Goal: Task Accomplishment & Management: Manage account settings

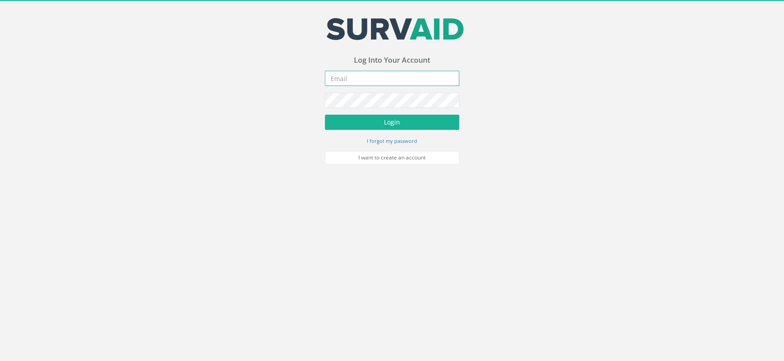
click at [347, 75] on input "email" at bounding box center [392, 78] width 134 height 15
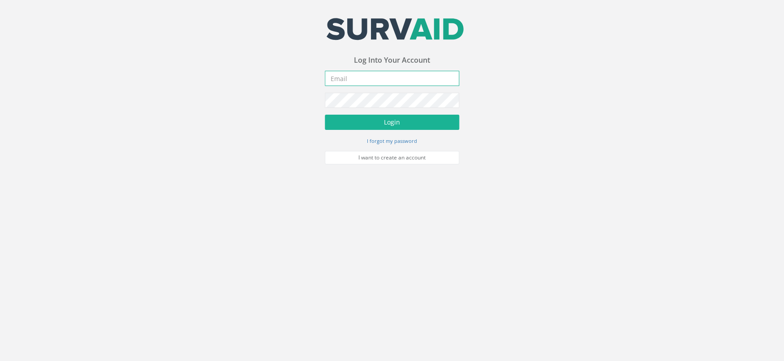
type input "[PERSON_NAME][EMAIL_ADDRESS][PERSON_NAME][DOMAIN_NAME]"
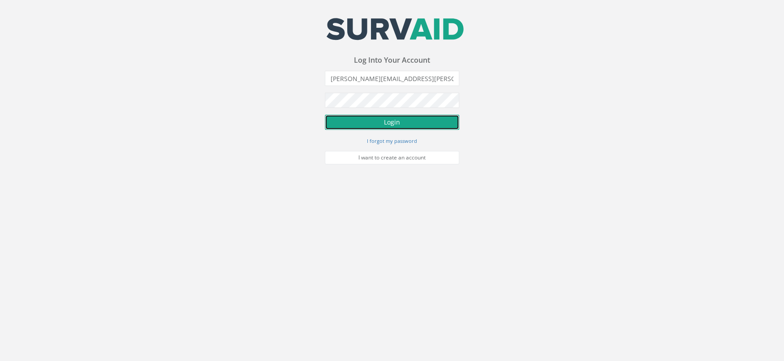
click at [425, 122] on button "Login" at bounding box center [392, 122] width 134 height 15
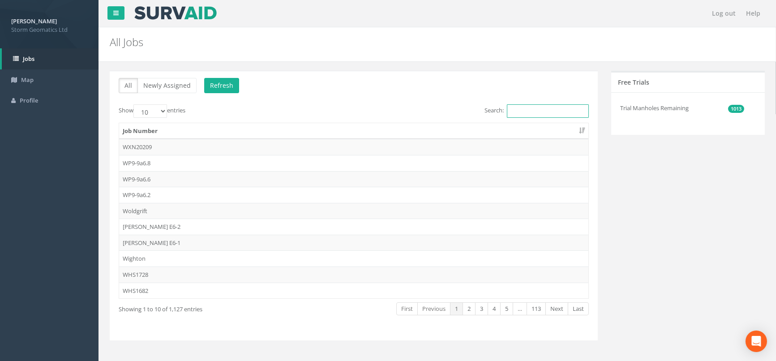
click at [524, 113] on input "Search:" at bounding box center [548, 110] width 82 height 13
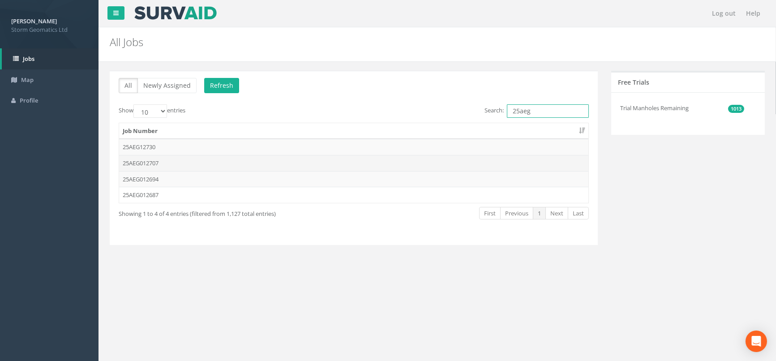
type input "25aeg"
click at [186, 166] on td "25AEG012707" at bounding box center [353, 163] width 469 height 16
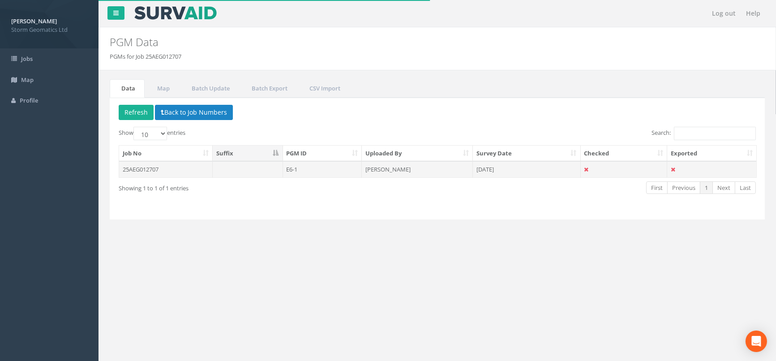
click at [196, 168] on td "25AEG012707" at bounding box center [166, 169] width 94 height 16
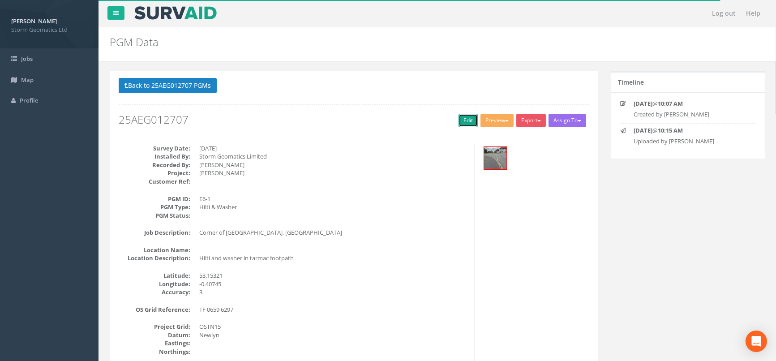
click at [462, 123] on link "Edit" at bounding box center [468, 120] width 19 height 13
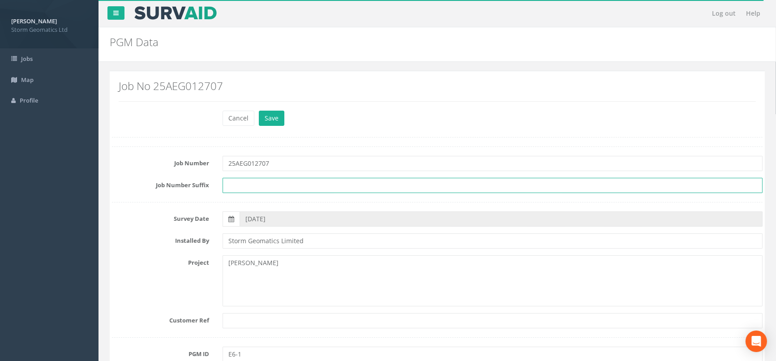
click at [246, 185] on input "text" at bounding box center [493, 185] width 540 height 15
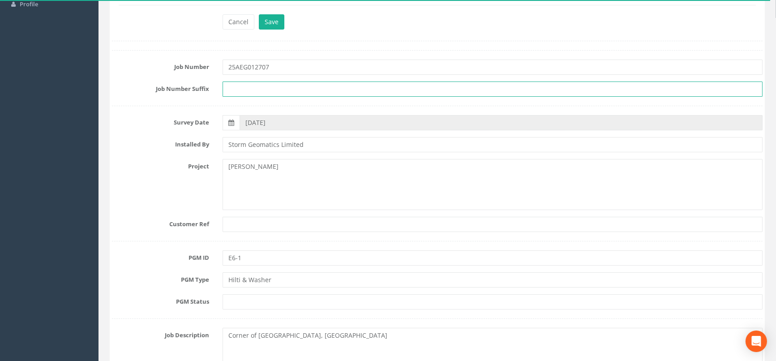
scroll to position [99, 0]
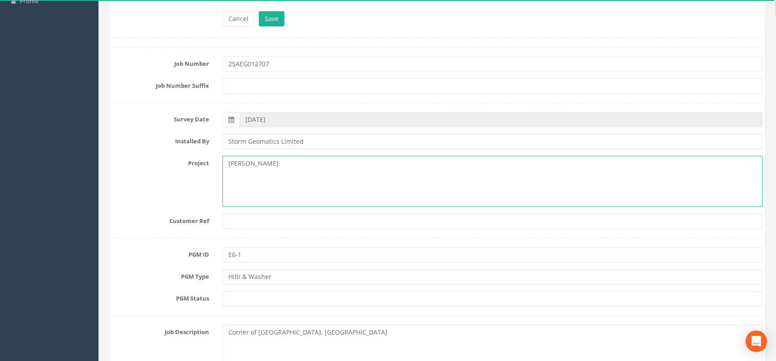
click at [258, 164] on textarea "[PERSON_NAME]" at bounding box center [493, 181] width 540 height 51
type textarea "[PERSON_NAME]"
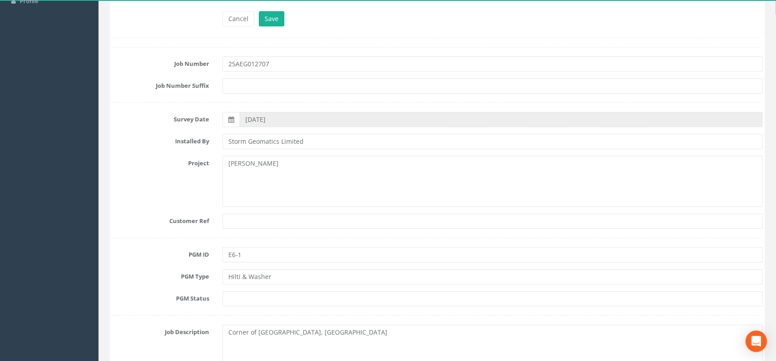
click at [683, 17] on div "Cancel Save Delete" at bounding box center [493, 19] width 554 height 17
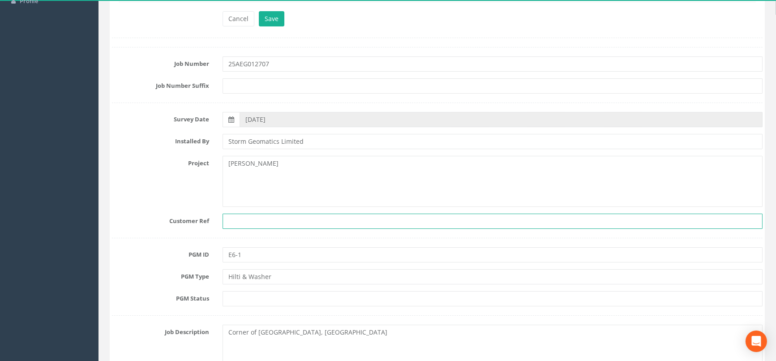
click at [245, 222] on input "text" at bounding box center [493, 221] width 540 height 15
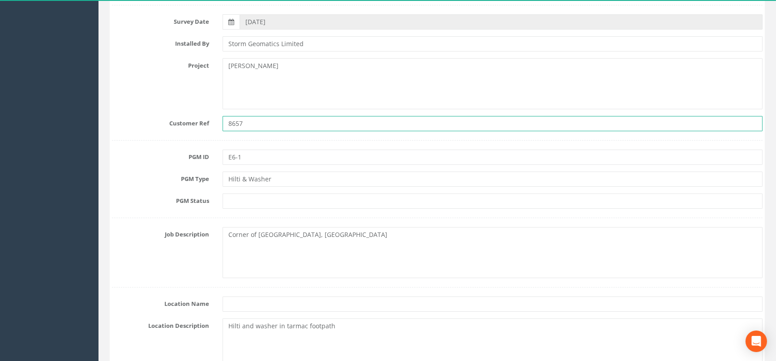
scroll to position [199, 0]
type input "8657"
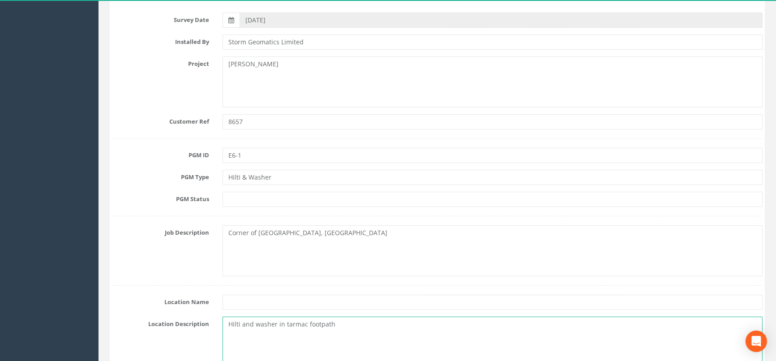
click at [336, 323] on textarea "Hilti and washer in tarmac footpath" at bounding box center [493, 342] width 540 height 51
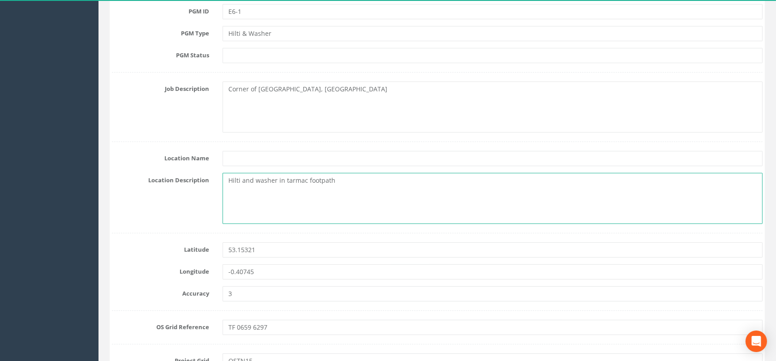
scroll to position [348, 0]
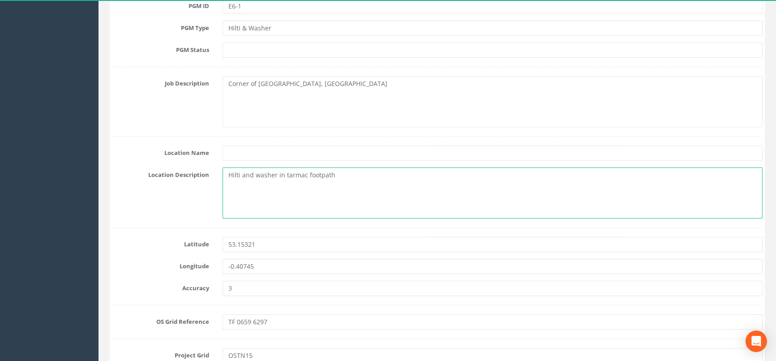
click at [306, 175] on textarea "Hilti and washer in tarmac footpath" at bounding box center [493, 193] width 540 height 51
click at [305, 175] on textarea "Hilti and washer in tarmac footpath" at bounding box center [493, 193] width 540 height 51
click at [279, 197] on textarea "Hilti and washer in footpath" at bounding box center [493, 193] width 540 height 51
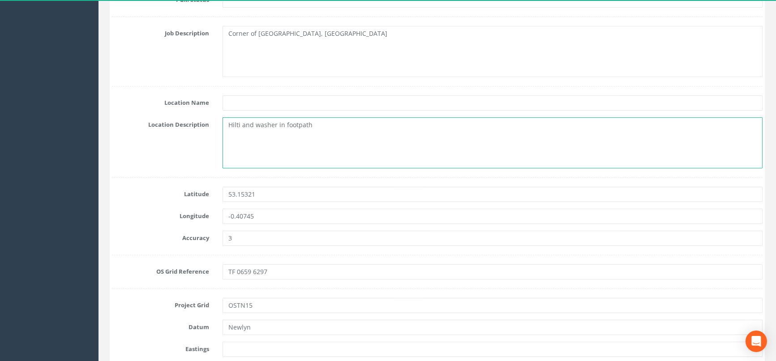
scroll to position [398, 0]
type textarea "Hilti and washer in footpath"
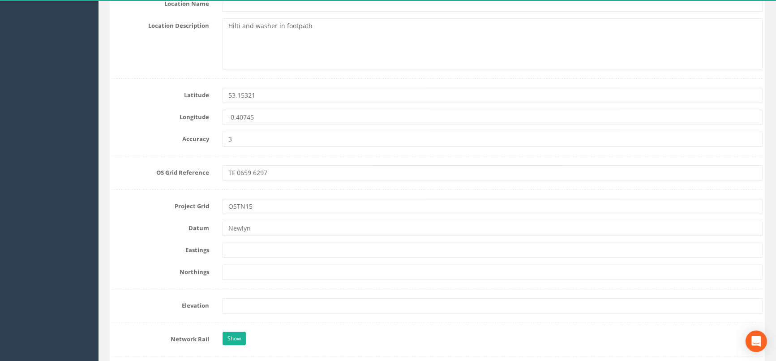
scroll to position [498, 0]
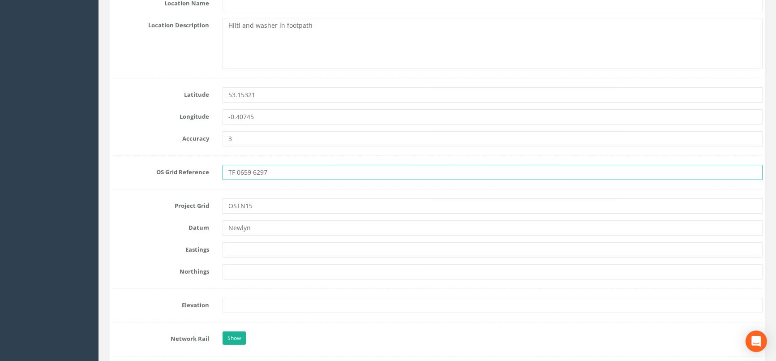
click at [275, 170] on input "TF 0659 6297" at bounding box center [493, 172] width 540 height 15
type input "TF 0659 6296"
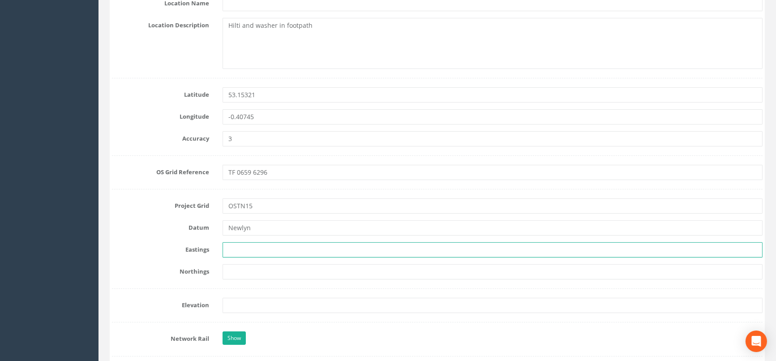
click at [242, 254] on input "text" at bounding box center [493, 249] width 540 height 15
click at [254, 254] on input "text" at bounding box center [493, 249] width 540 height 15
paste input "506596.723"
type input "506596.723"
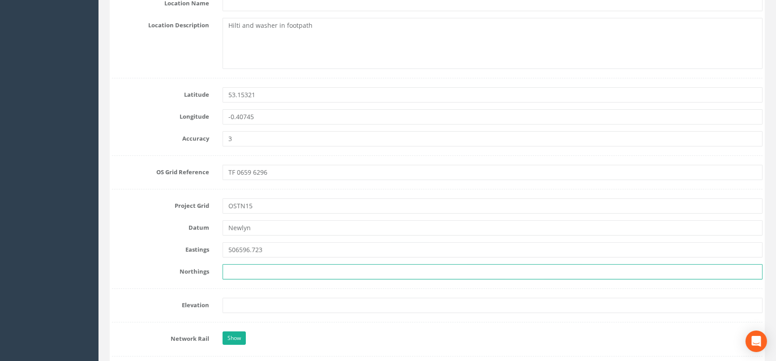
click at [234, 274] on input "text" at bounding box center [493, 271] width 540 height 15
paste input "362962.635"
type input "362962.635"
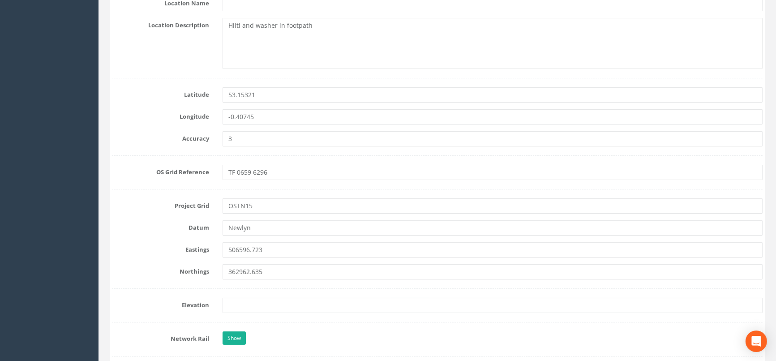
click at [490, 327] on form "Cancel Save Delete Job Number 25AEG012707 Job Number Suffix Survey Date [DATE] …" at bounding box center [437, 296] width 651 height 1366
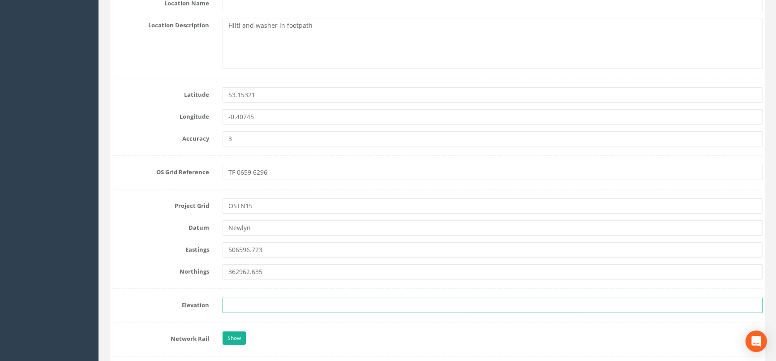
click at [273, 298] on input "text" at bounding box center [493, 305] width 540 height 15
paste input "12.486"
type input "12.486"
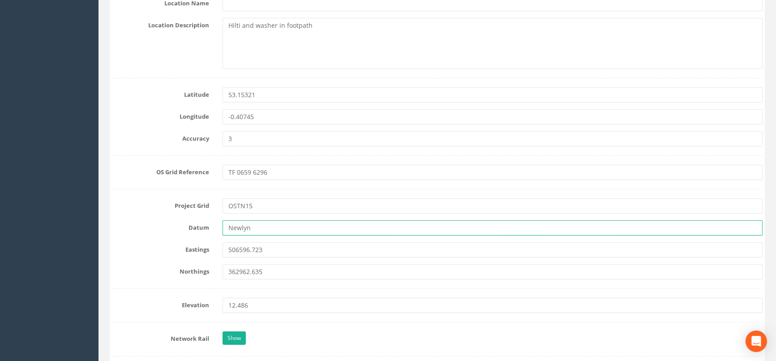
click at [443, 232] on input "Newlyn" at bounding box center [493, 227] width 540 height 15
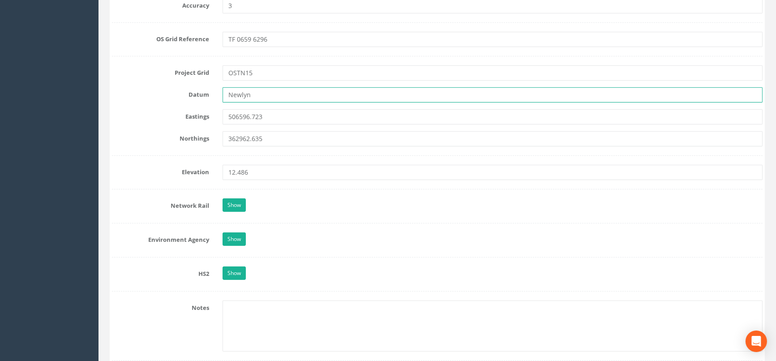
scroll to position [647, 0]
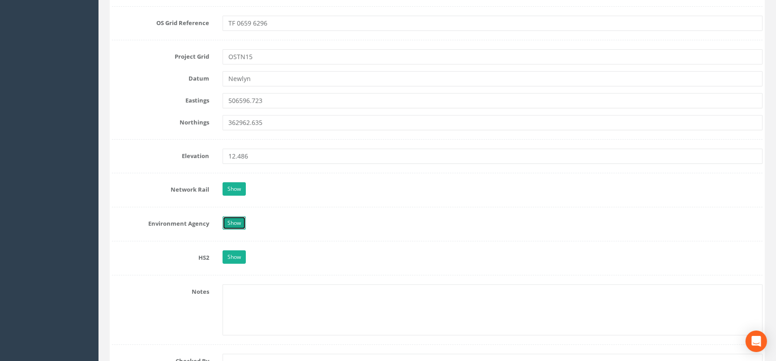
click at [237, 220] on link "Show" at bounding box center [234, 222] width 23 height 13
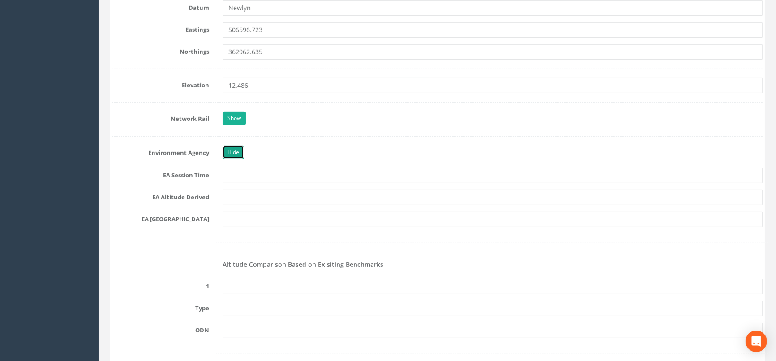
scroll to position [746, 0]
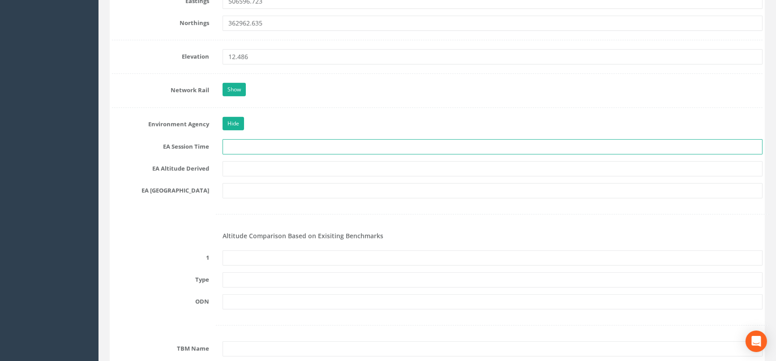
click at [247, 150] on input "text" at bounding box center [493, 146] width 540 height 15
type input "2x3mins"
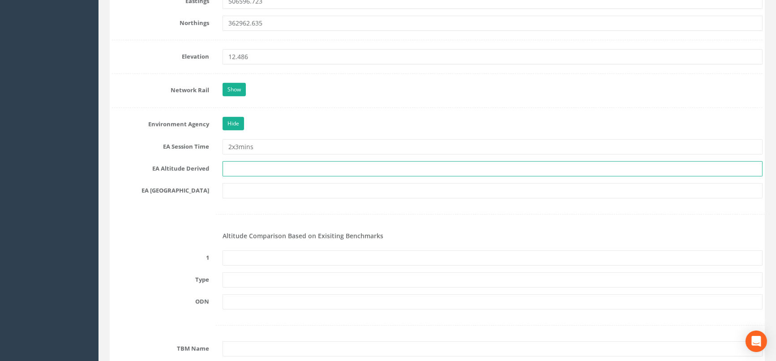
click at [265, 167] on input "text" at bounding box center [493, 168] width 540 height 15
click at [289, 168] on input "Network RTK & Best fit Levelling" at bounding box center [493, 168] width 540 height 15
type input "Network RTK & Best Fit Levelling"
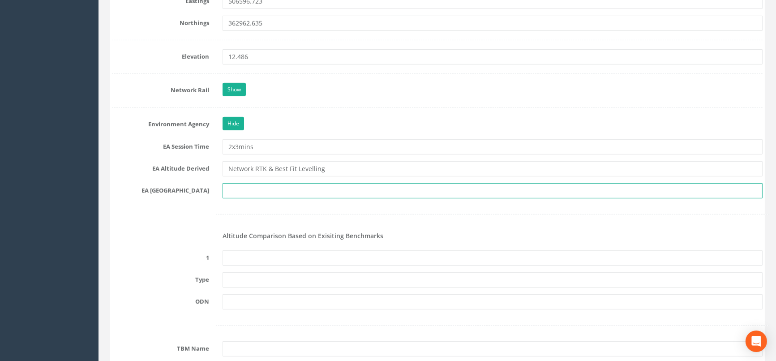
click at [255, 190] on input "text" at bounding box center [493, 190] width 540 height 15
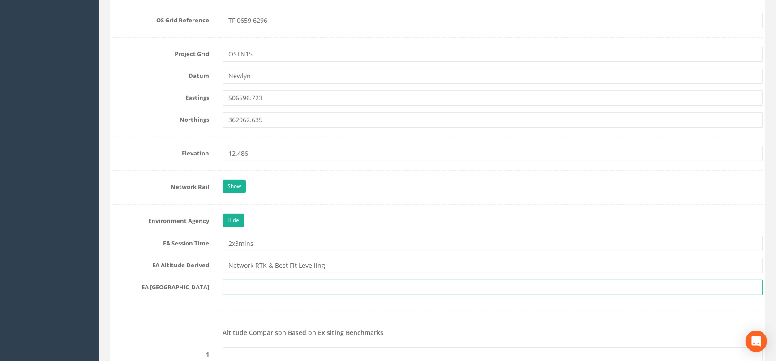
scroll to position [647, 0]
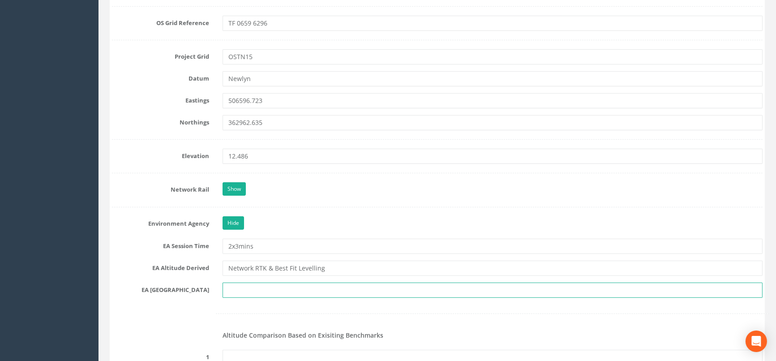
click at [241, 290] on input "text" at bounding box center [493, 290] width 540 height 15
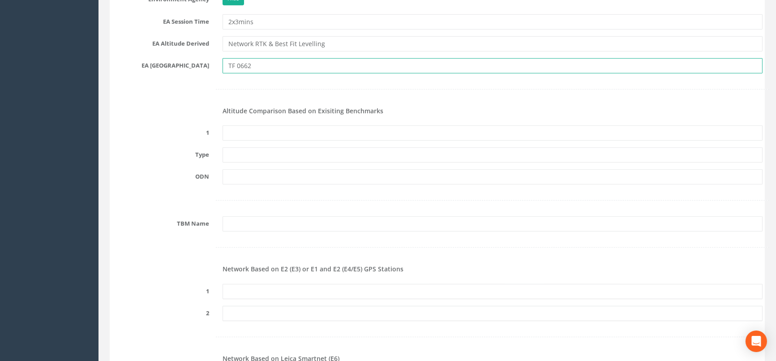
scroll to position [895, 0]
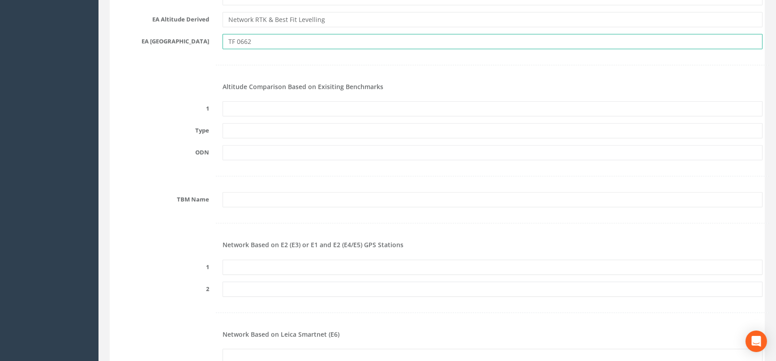
type input "TF 0662"
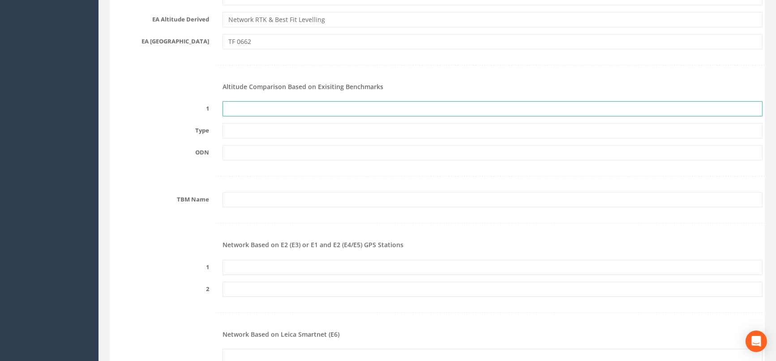
click at [247, 108] on input "text" at bounding box center [493, 108] width 540 height 15
type input "None Recovered"
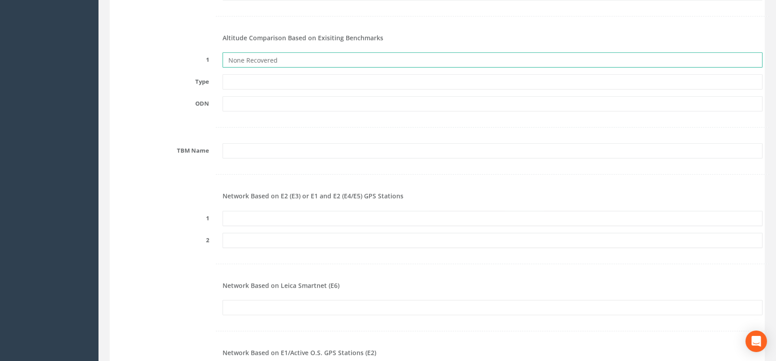
scroll to position [945, 0]
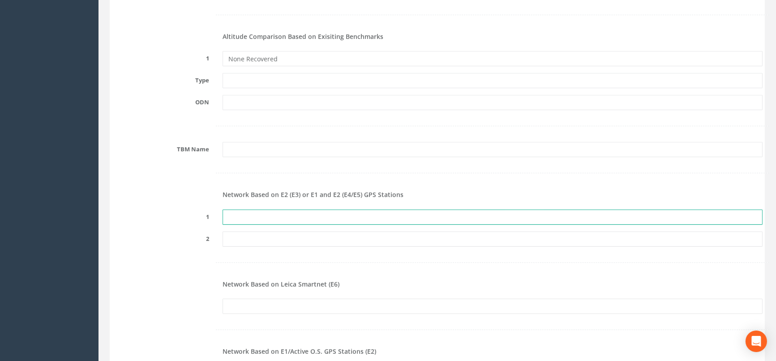
drag, startPoint x: 260, startPoint y: 219, endPoint x: 262, endPoint y: 227, distance: 7.5
click at [260, 219] on input "text" at bounding box center [493, 217] width 540 height 15
paste input "PRS509261068667"
type input "PRS509261068667"
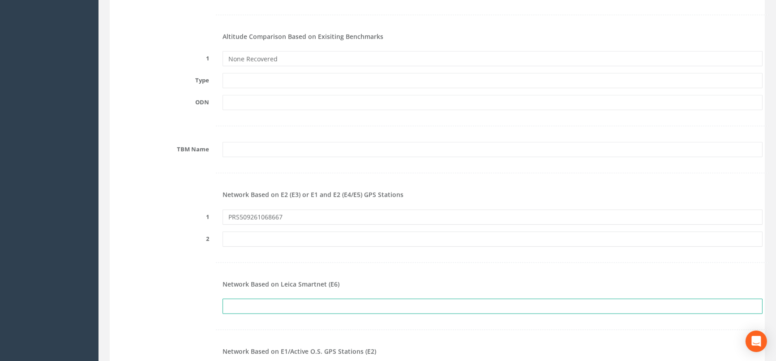
click at [256, 301] on input "text" at bounding box center [493, 306] width 540 height 15
paste input "PRS509261068667"
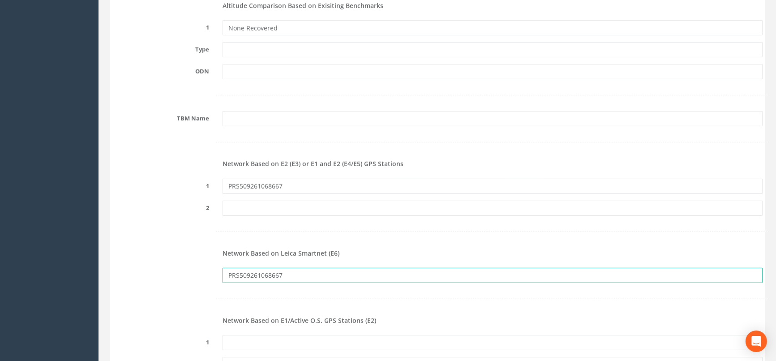
scroll to position [1095, 0]
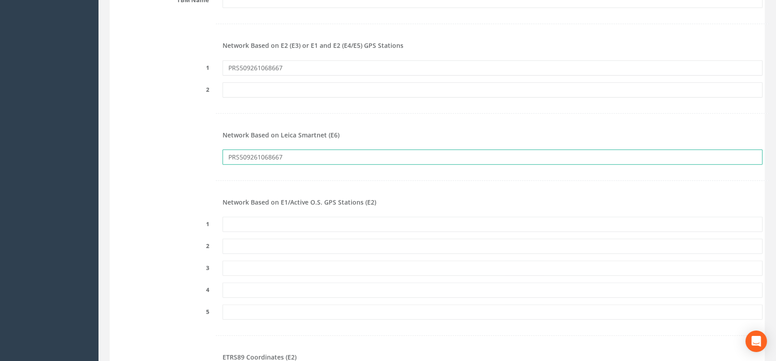
type input "PRS509261068667"
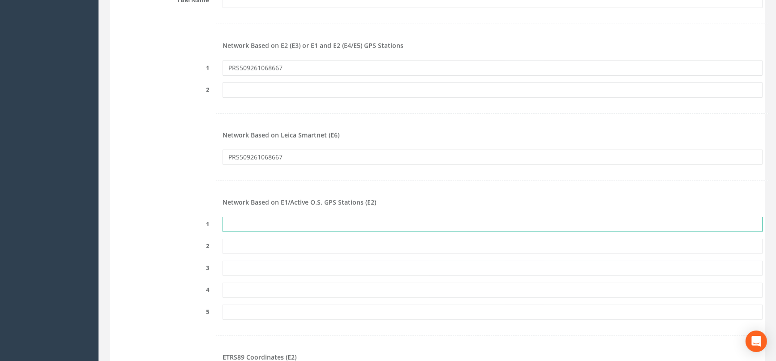
click at [248, 225] on input "text" at bounding box center [493, 224] width 540 height 15
paste input "PRS509261068667"
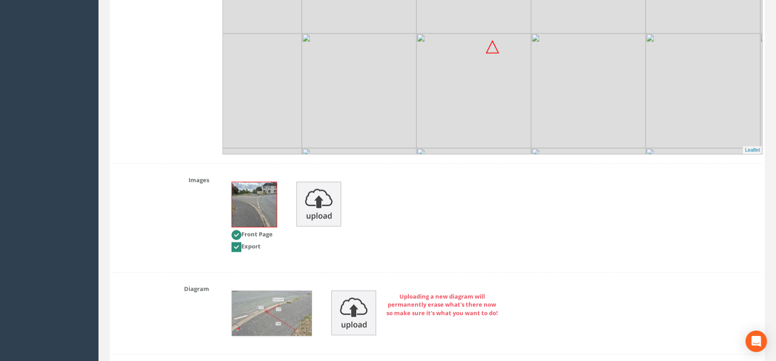
scroll to position [1791, 0]
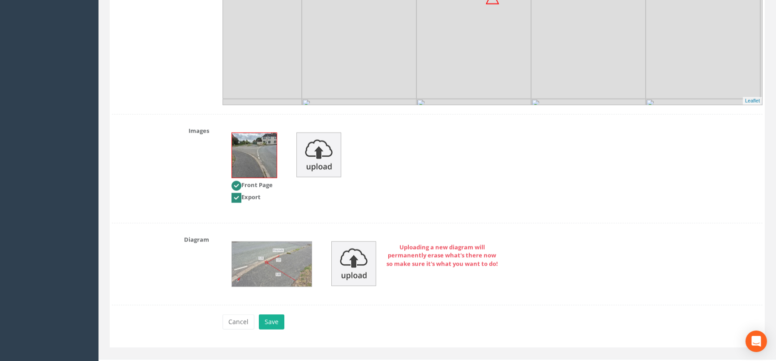
type input "PRS509261068667"
click at [256, 162] on img at bounding box center [254, 155] width 45 height 45
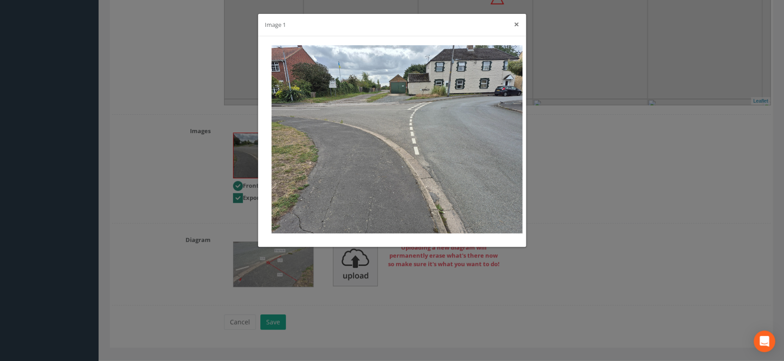
click at [516, 23] on button "×" at bounding box center [516, 24] width 5 height 9
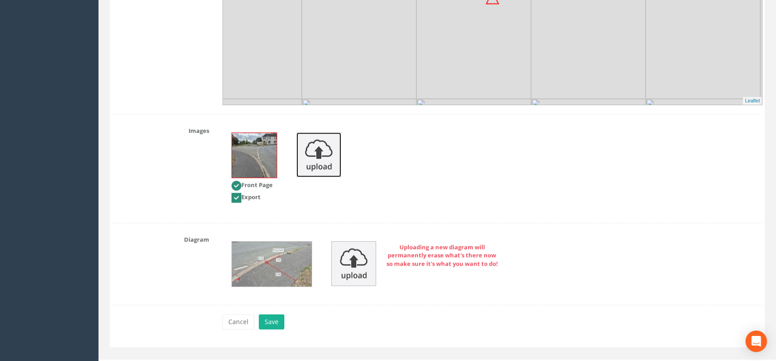
click at [317, 163] on img at bounding box center [319, 155] width 45 height 45
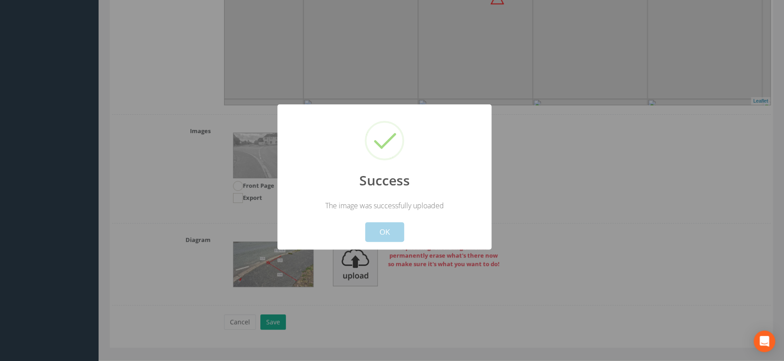
click at [392, 230] on button "OK" at bounding box center [384, 232] width 39 height 20
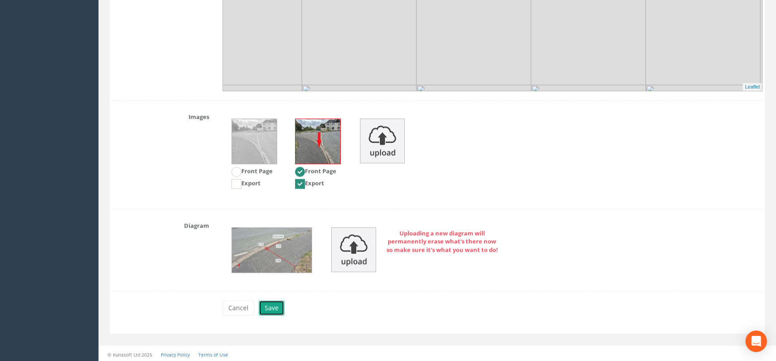
click at [269, 304] on button "Save" at bounding box center [272, 308] width 26 height 15
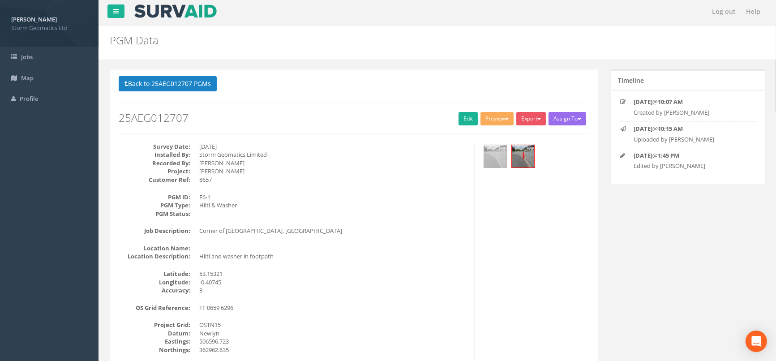
scroll to position [0, 0]
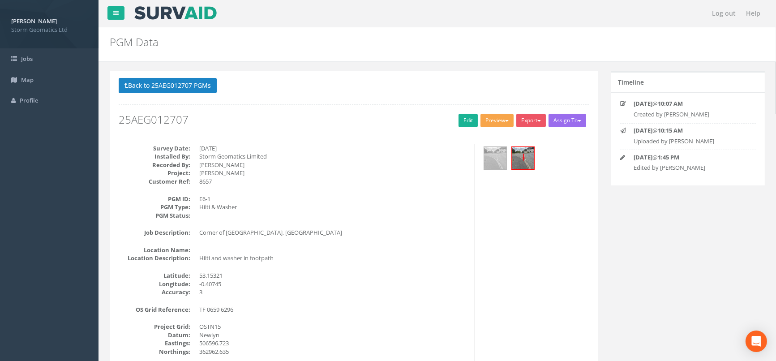
click at [493, 121] on button "Preview" at bounding box center [497, 120] width 33 height 13
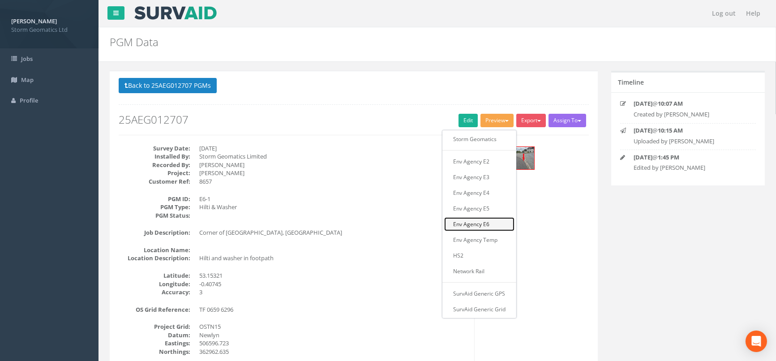
click at [474, 227] on link "Env Agency E6" at bounding box center [479, 224] width 70 height 14
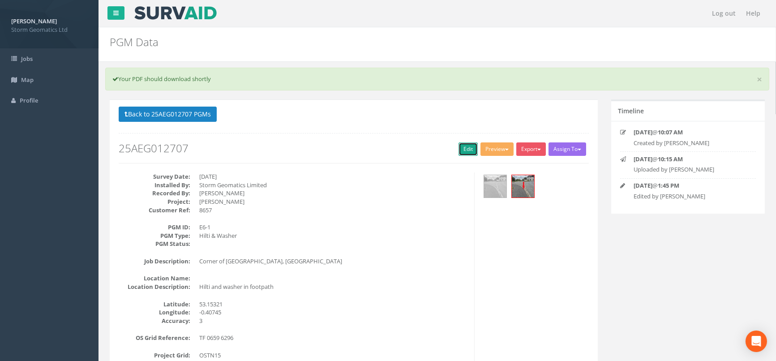
click at [459, 148] on link "Edit" at bounding box center [468, 148] width 19 height 13
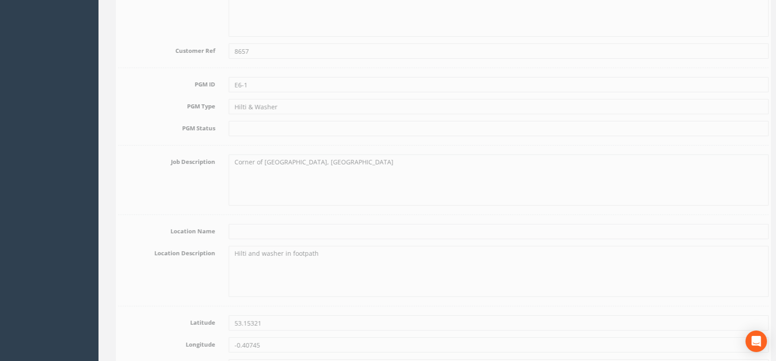
scroll to position [298, 0]
drag, startPoint x: 356, startPoint y: 160, endPoint x: 220, endPoint y: 163, distance: 136.2
click at [220, 163] on div "Corner of [GEOGRAPHIC_DATA], [GEOGRAPHIC_DATA]" at bounding box center [493, 179] width 554 height 51
click at [356, 160] on textarea "Corner of [GEOGRAPHIC_DATA], [GEOGRAPHIC_DATA]" at bounding box center [493, 179] width 540 height 51
drag, startPoint x: 384, startPoint y: 164, endPoint x: 212, endPoint y: 166, distance: 171.6
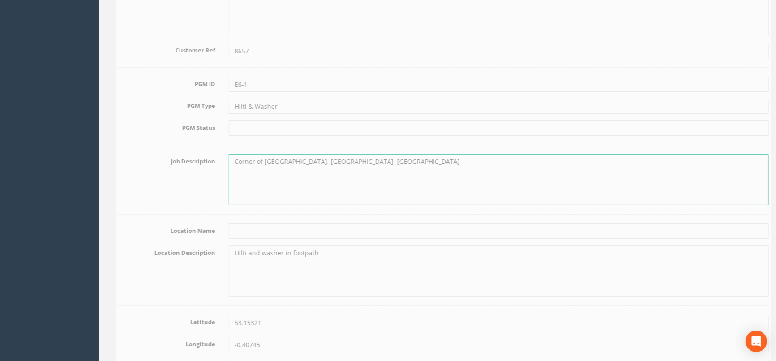
click at [212, 166] on div "Job Description Corner of [GEOGRAPHIC_DATA], [GEOGRAPHIC_DATA], [GEOGRAPHIC_DAT…" at bounding box center [437, 179] width 664 height 51
type textarea "Corner of [GEOGRAPHIC_DATA], [GEOGRAPHIC_DATA], [GEOGRAPHIC_DATA]"
click at [227, 253] on textarea "Hilti and washer in footpath" at bounding box center [493, 270] width 540 height 51
paste textarea "Corner of [GEOGRAPHIC_DATA], [GEOGRAPHIC_DATA], [GEOGRAPHIC_DATA]"
drag, startPoint x: 463, startPoint y: 249, endPoint x: 378, endPoint y: 249, distance: 85.1
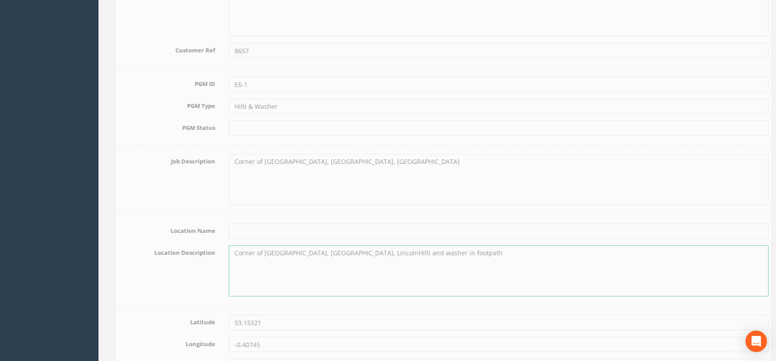
click at [378, 249] on textarea "Corner of [GEOGRAPHIC_DATA], [GEOGRAPHIC_DATA], LincolnHilti and washer in foot…" at bounding box center [493, 270] width 540 height 51
type textarea "Corner of [GEOGRAPHIC_DATA], [GEOGRAPHIC_DATA], [GEOGRAPHIC_DATA]"
drag, startPoint x: 386, startPoint y: 162, endPoint x: 217, endPoint y: 163, distance: 169.3
click at [217, 163] on div "Corner of [GEOGRAPHIC_DATA], [GEOGRAPHIC_DATA], [GEOGRAPHIC_DATA]" at bounding box center [493, 179] width 554 height 51
paste textarea "Hilti and washer in footpath"
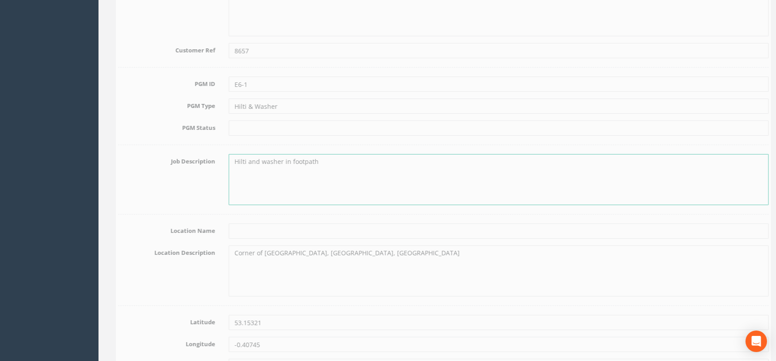
type textarea "Hilti and washer in footpath"
drag, startPoint x: 468, startPoint y: 229, endPoint x: 458, endPoint y: 228, distance: 9.4
click at [468, 229] on input "text" at bounding box center [493, 230] width 540 height 15
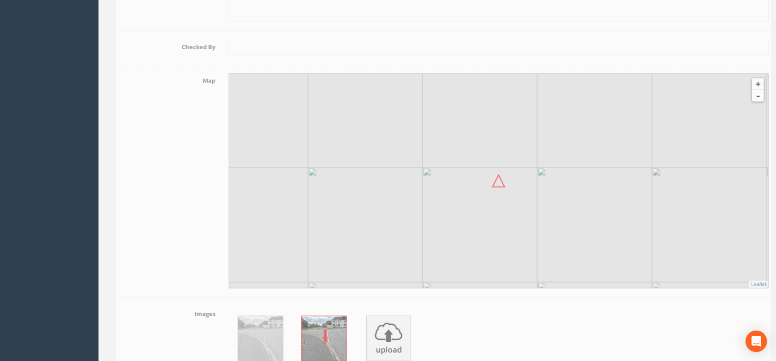
scroll to position [1833, 0]
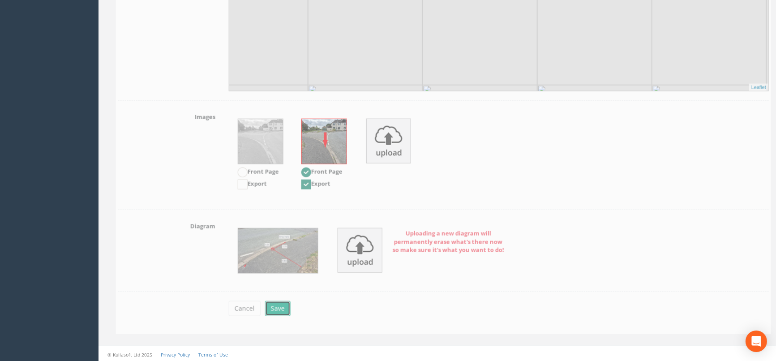
click at [274, 306] on button "Save" at bounding box center [272, 308] width 26 height 15
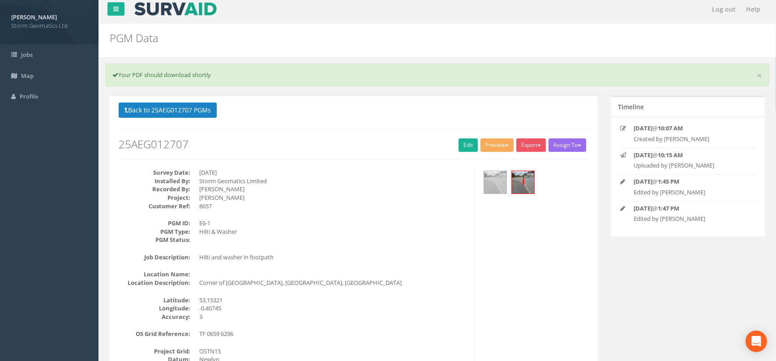
scroll to position [0, 0]
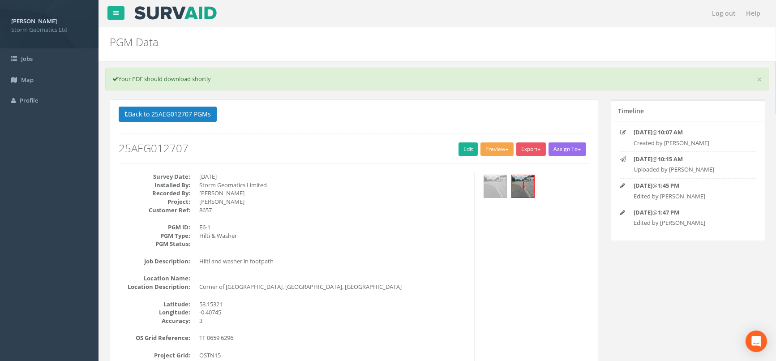
click at [505, 147] on button "Preview" at bounding box center [497, 148] width 33 height 13
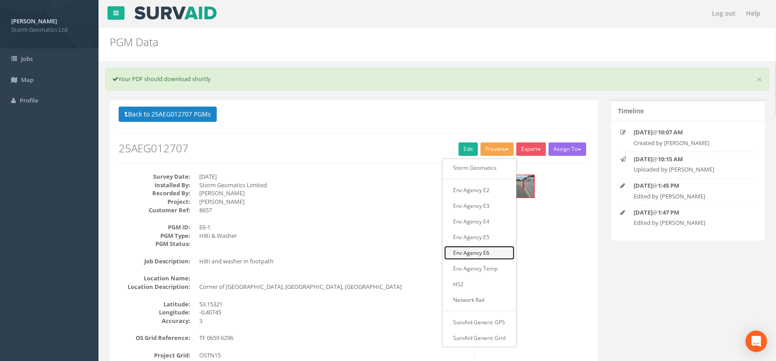
click at [475, 252] on link "Env Agency E6" at bounding box center [479, 253] width 70 height 14
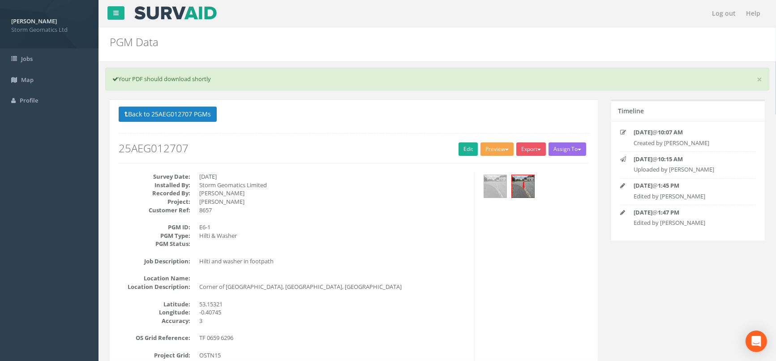
click at [507, 148] on button "Preview" at bounding box center [497, 148] width 33 height 13
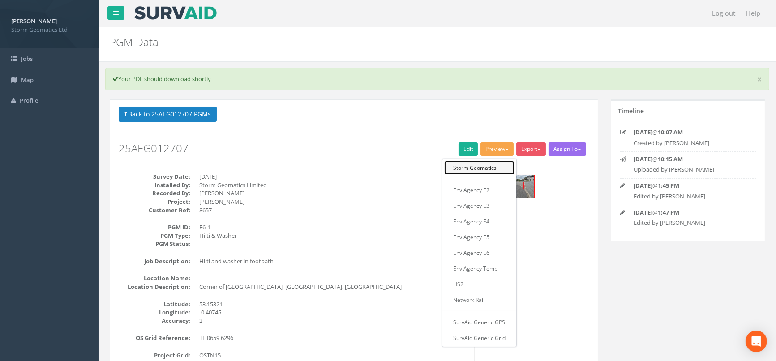
click at [465, 166] on link "Storm Geomatics" at bounding box center [479, 168] width 70 height 14
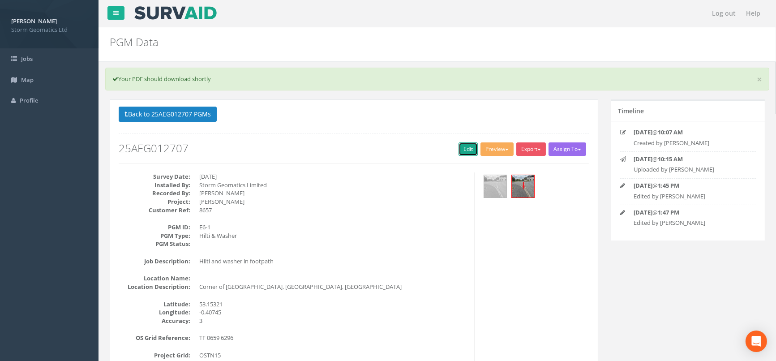
click at [468, 145] on link "Edit" at bounding box center [468, 148] width 19 height 13
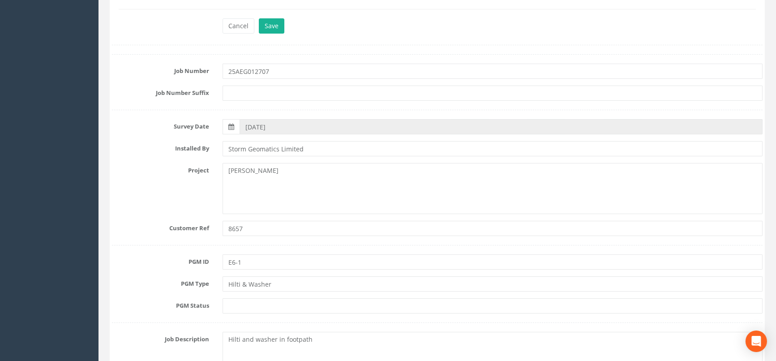
scroll to position [149, 0]
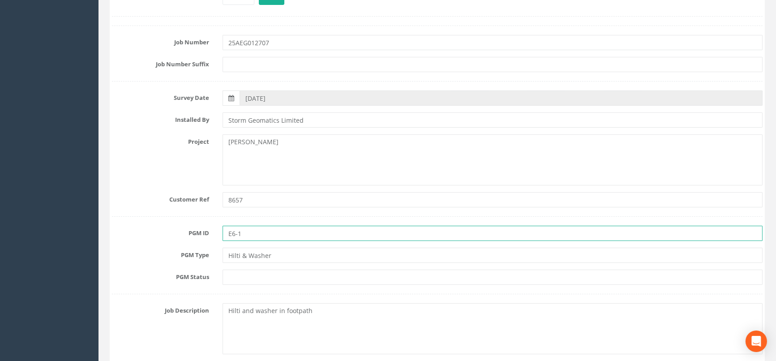
click at [228, 233] on input "E6-1" at bounding box center [493, 233] width 540 height 15
type input "[PERSON_NAME] E6-1"
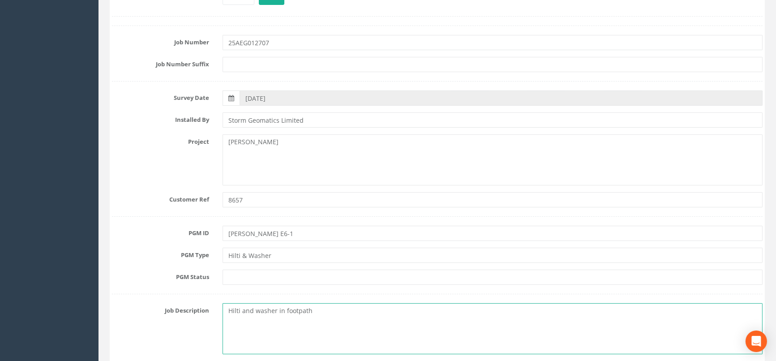
click at [381, 310] on textarea "Hilti and washer in footpath" at bounding box center [493, 328] width 540 height 51
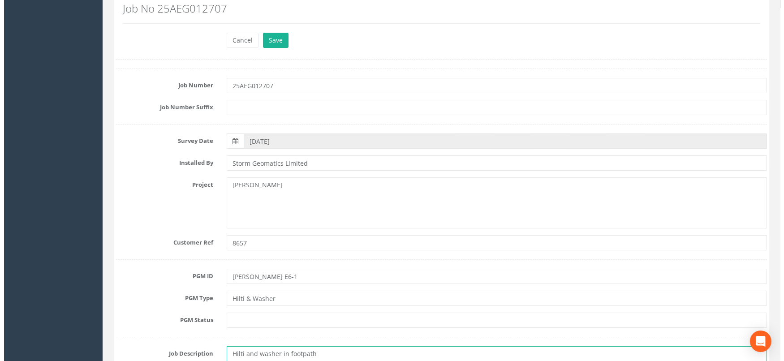
scroll to position [0, 0]
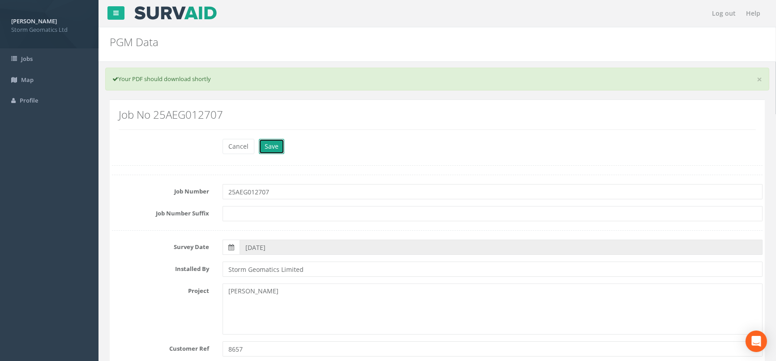
click at [270, 148] on button "Save" at bounding box center [272, 146] width 26 height 15
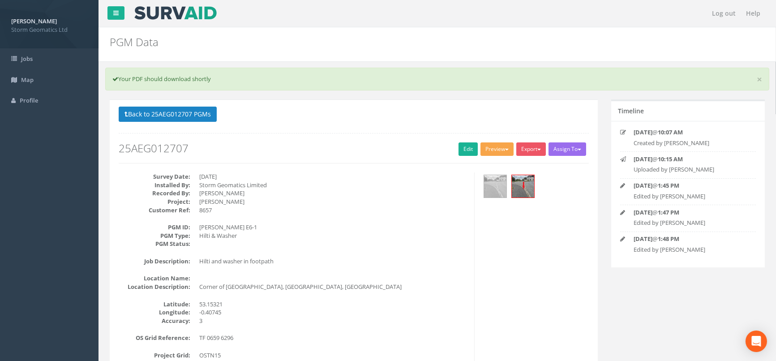
click at [505, 149] on span "button" at bounding box center [507, 150] width 4 height 2
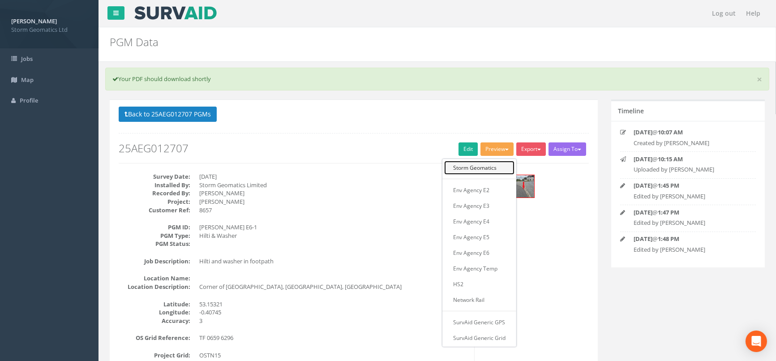
click at [478, 172] on link "Storm Geomatics" at bounding box center [479, 168] width 70 height 14
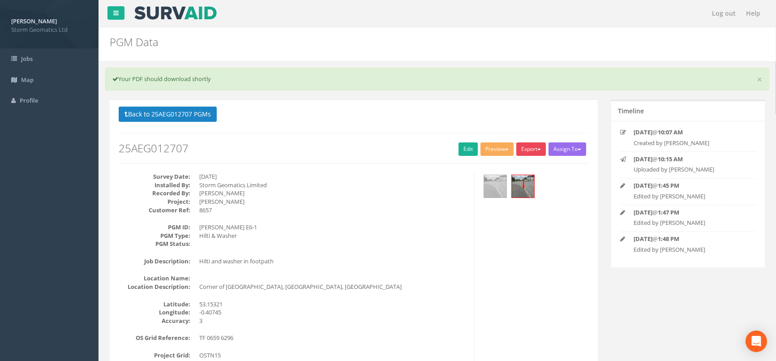
click at [536, 149] on button "Export" at bounding box center [531, 148] width 30 height 13
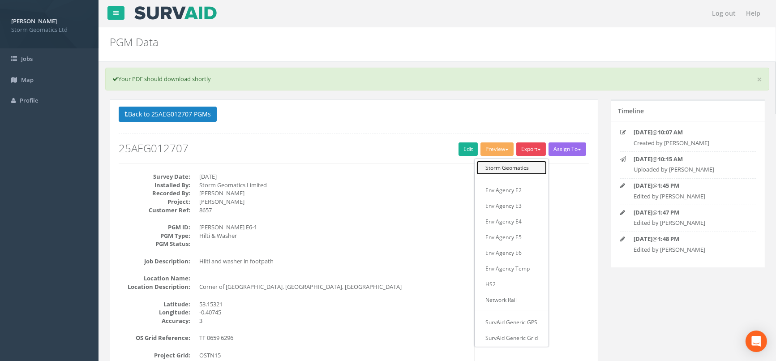
click at [515, 161] on link "Storm Geomatics" at bounding box center [512, 168] width 70 height 14
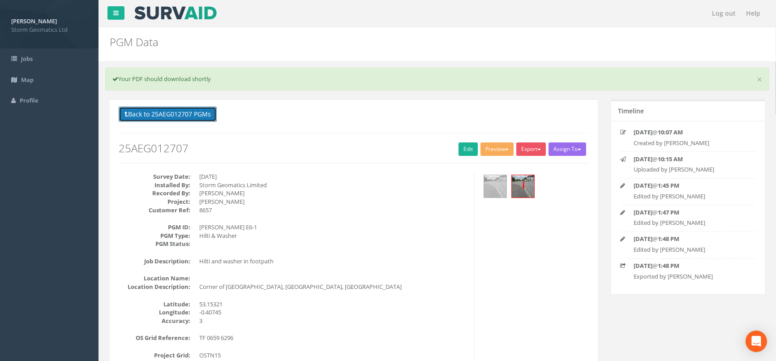
click at [174, 111] on button "Back to 25AEG012707 PGMs" at bounding box center [168, 114] width 98 height 15
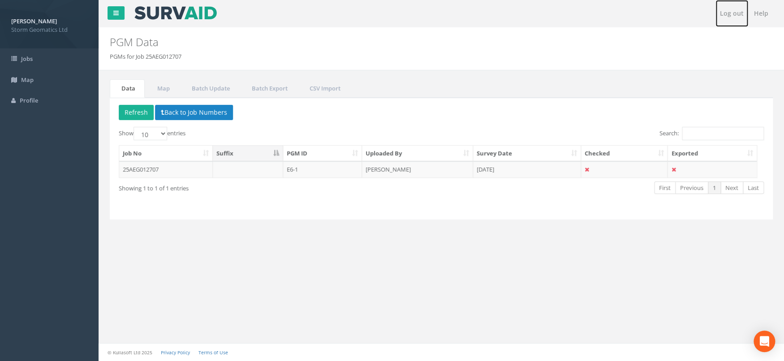
click at [739, 11] on link "Log out" at bounding box center [731, 13] width 33 height 27
